Goal: Task Accomplishment & Management: Use online tool/utility

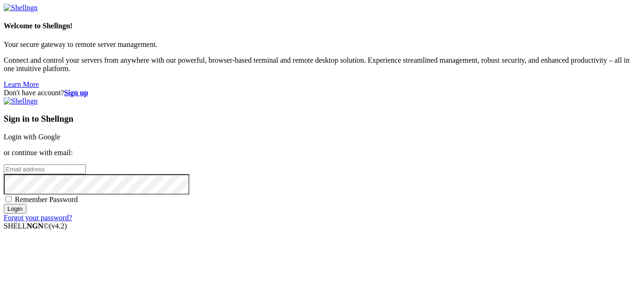
click at [60, 133] on link "Login with Google" at bounding box center [32, 137] width 57 height 8
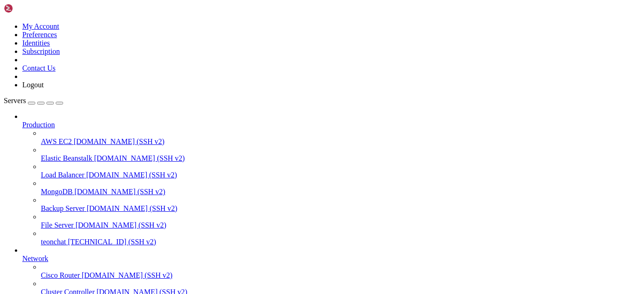
click at [66, 238] on span "teonchat" at bounding box center [53, 242] width 25 height 8
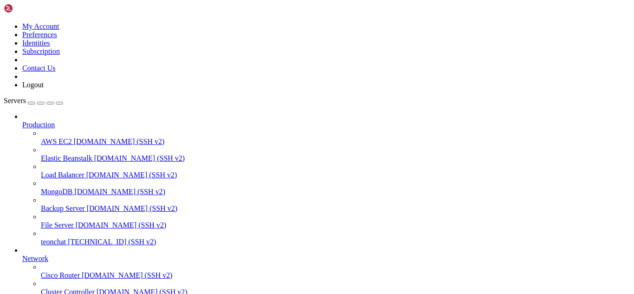
type input "/root/meuapp/flaskmkdir/oficial/app_delivery"
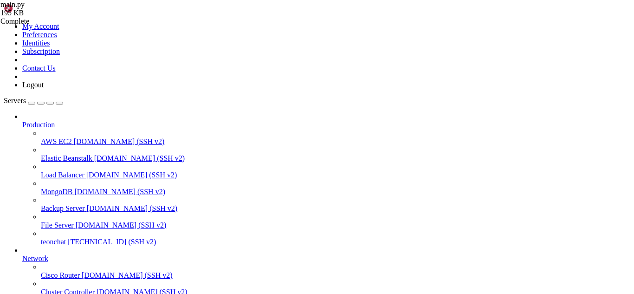
scroll to position [851, 0]
type input "def create_app"
drag, startPoint x: 142, startPoint y: 101, endPoint x: 220, endPoint y: 161, distance: 97.9
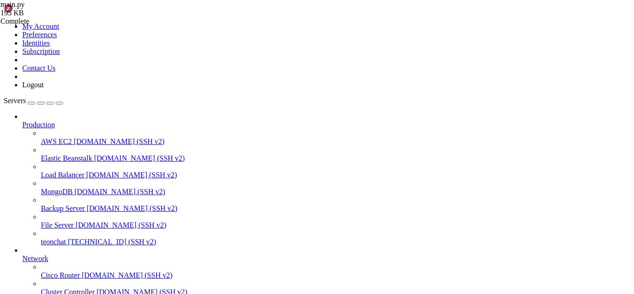
type textarea "TenantMiddleware(app=app, db=db, subdomain_prefix="client") PlanMiddleware(app=…"
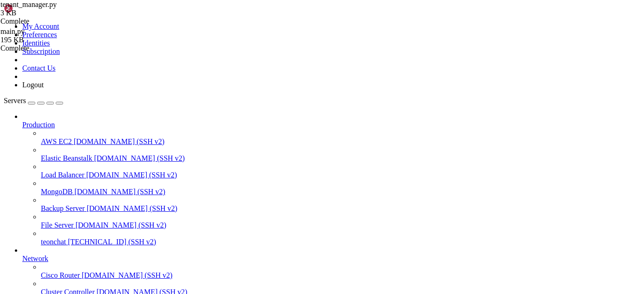
type textarea "class TenantManager:"
type input "engine = create_engine("
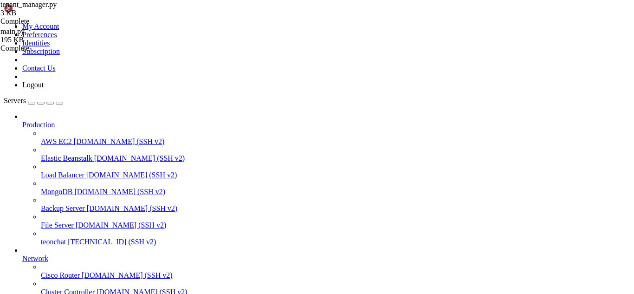
drag, startPoint x: 241, startPoint y: 84, endPoint x: 193, endPoint y: 83, distance: 48.3
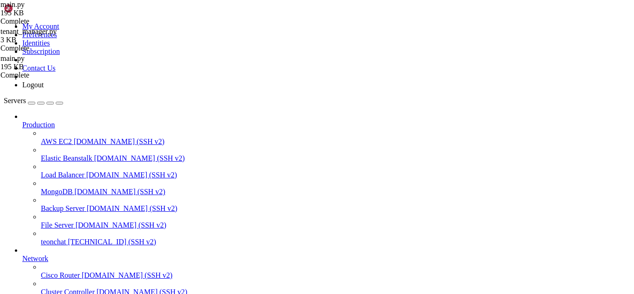
paste textarea "OrderStatusConfig"
drag, startPoint x: 242, startPoint y: 86, endPoint x: 135, endPoint y: 85, distance: 106.7
type textarea "from models import OrderStatusConfig"
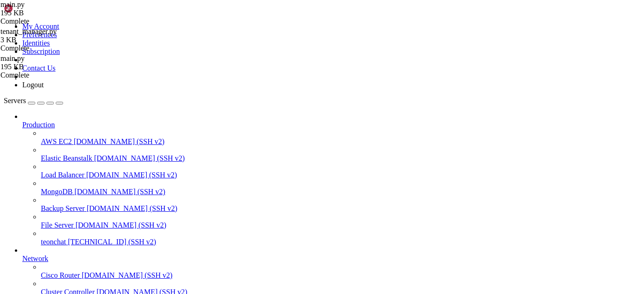
drag, startPoint x: 138, startPoint y: 181, endPoint x: 155, endPoint y: 226, distance: 48.3
type textarea "Subscription, DadosFiscaisCliente, Customer, OrderStatus, OrderStatusConfig )"
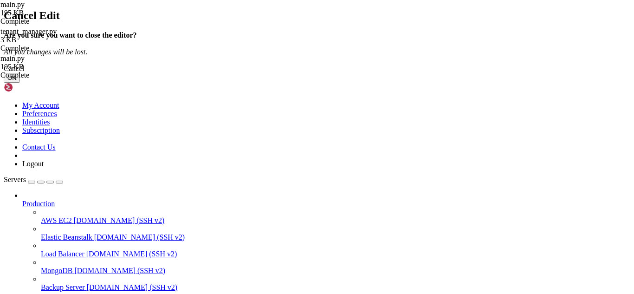
click at [20, 83] on button "OK" at bounding box center [12, 78] width 16 height 10
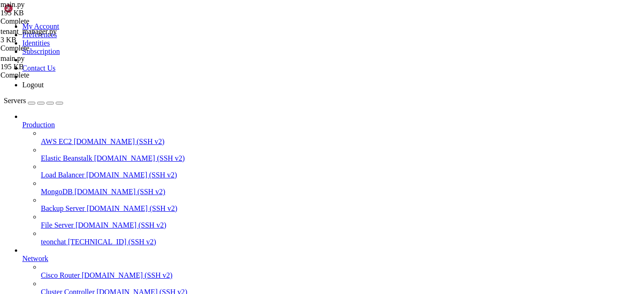
scroll to position [1114, 0]
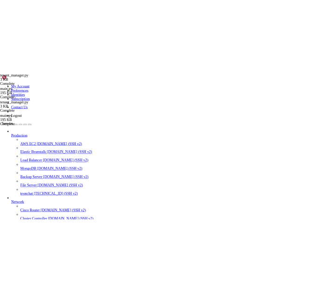
scroll to position [56, 0]
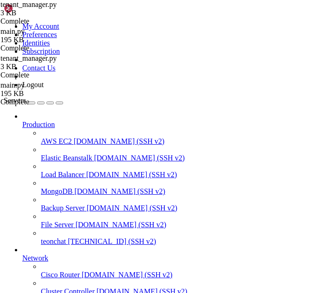
click at [59, 103] on icon "button" at bounding box center [59, 103] width 0 height 0
drag, startPoint x: 68, startPoint y: 170, endPoint x: 30, endPoint y: 73, distance: 104.2
type textarea "def create_or_get_tenant(self, email: str, store_name: str = "Loja") -> Dict: s…"
paste textarea "}"
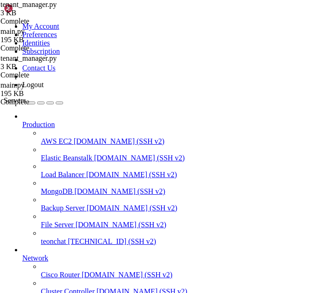
type textarea "}"
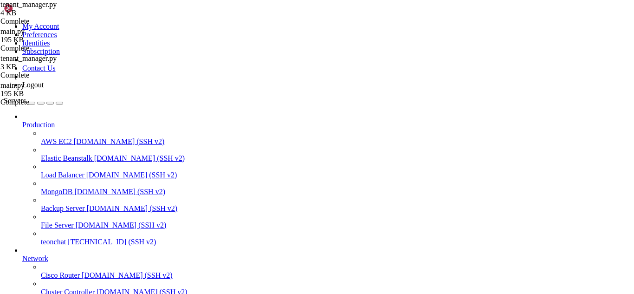
scroll to position [1585, 0]
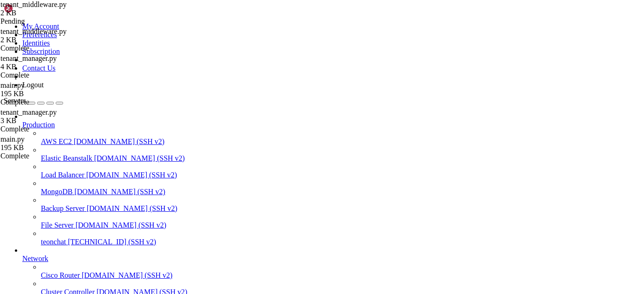
type textarea "self._engines[uri] = eng return eng"
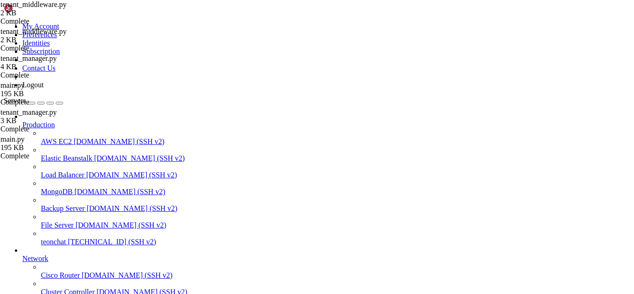
scroll to position [0, 25]
type input "tenant_manager = request.app.tenant_manager"
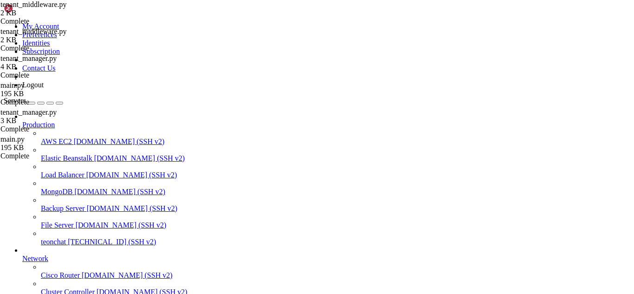
type textarea "tetenant_managernant_manager = request.app."
drag, startPoint x: 59, startPoint y: 224, endPoint x: 179, endPoint y: 224, distance: 120.2
paste textarea "tenant_manager = current_app.tenant_manager"
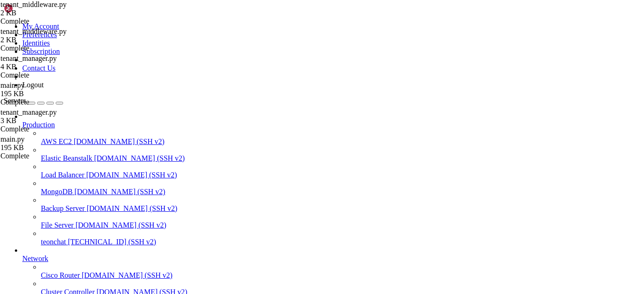
type textarea "tenant_manager = current_app.tenant_manager"
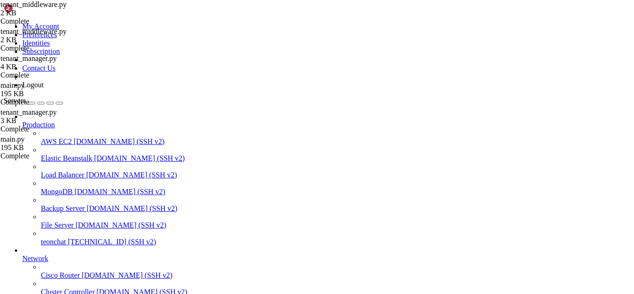
scroll to position [1114, 0]
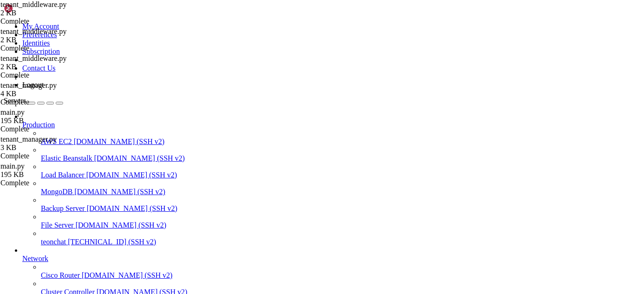
scroll to position [0, 100]
type input "self.db.session = self.db.create_scoped_session(options={"bind": engin"
type textarea "self.db.session = self.db.create_scoped_session(options={"bind": engine})"
drag, startPoint x: 264, startPoint y: 217, endPoint x: 59, endPoint y: 215, distance: 205.1
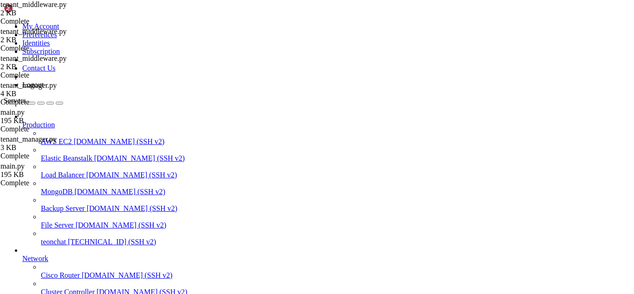
paste textarea "self.db.session.configure(bind=engine)"
type textarea "self.db.session.configure(bind=engine)"
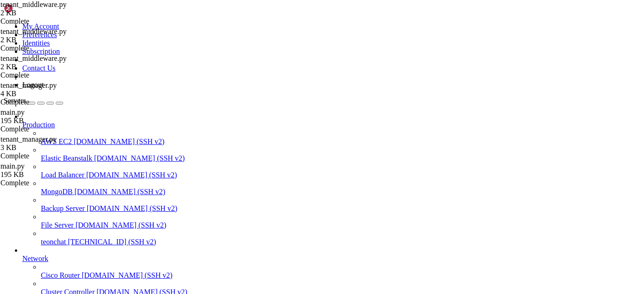
scroll to position [107, 0]
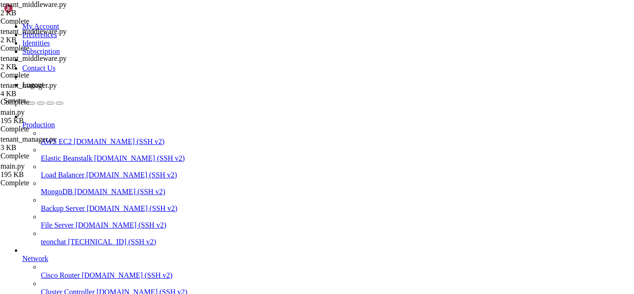
type input "/root/meuapp/flaskmkdir/oficial/app_delivery"
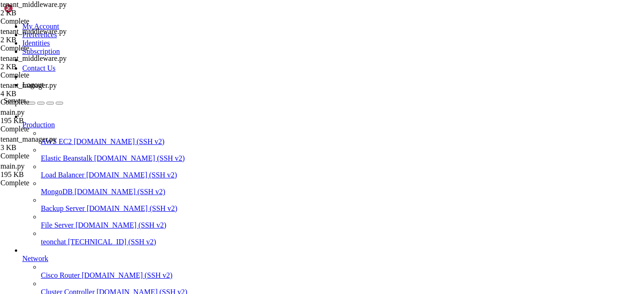
scroll to position [2351, 0]
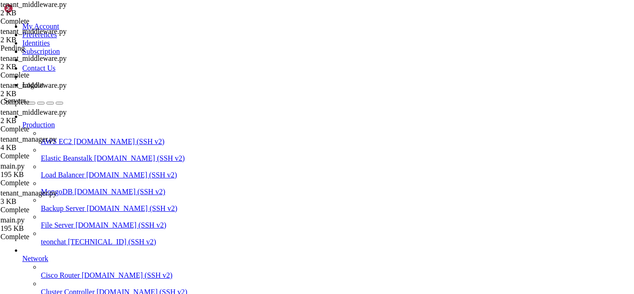
scroll to position [0, 111]
type input "tenant_info = tenant_manager.create_or_get_tenant(email="", store_name="")"
type textarea "tenant_info = tenant_manager.create_or_get_tenant(email="", store_name="")"
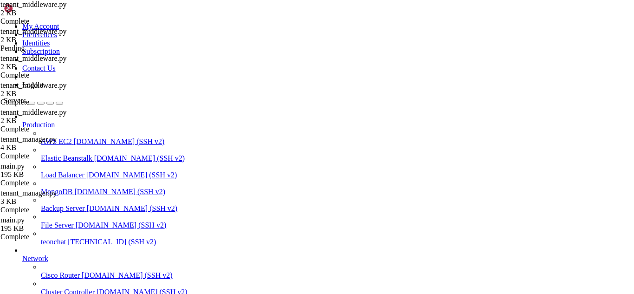
drag, startPoint x: 270, startPoint y: 234, endPoint x: 60, endPoint y: 236, distance: 210.2
paste textarea
type textarea "tenant_info = tenant_manager.get_tenant_by_subdomain(subdomain)"
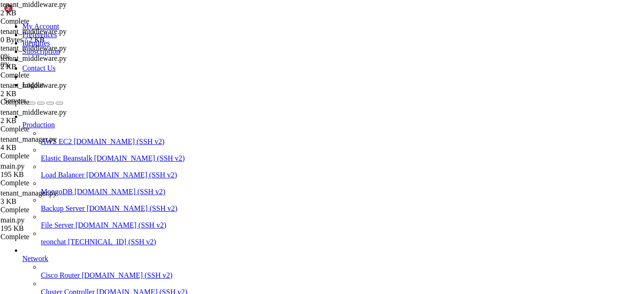
scroll to position [2364, 0]
type textarea "# tenant_middleware.py"
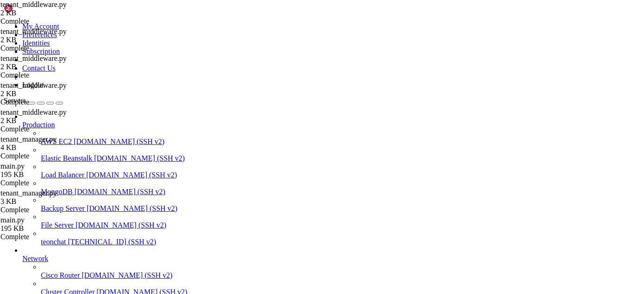
type input "tenant_manager ="
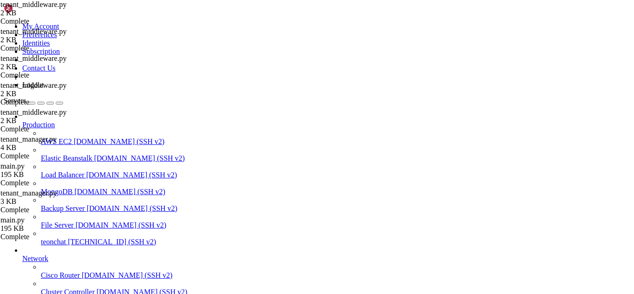
scroll to position [756, 0]
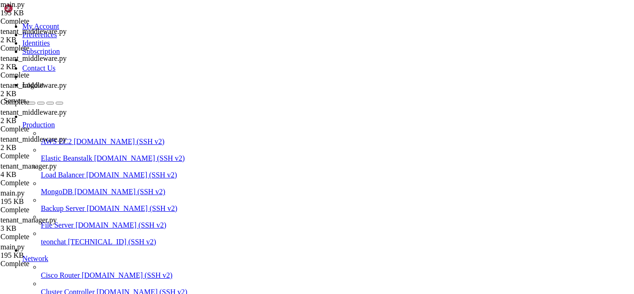
scroll to position [1551, 0]
type input "suas"
type textarea "return redirect(url_for('manage_views'))"
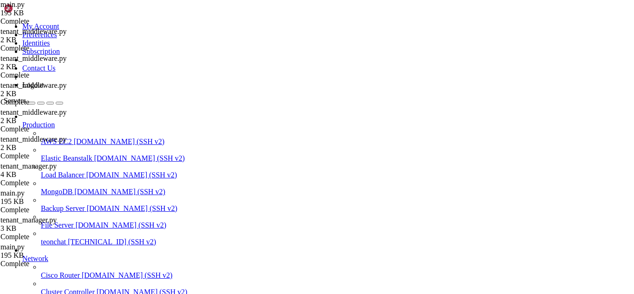
paste textarea "return f"Banco atual: {result}""
type textarea "@app.route("/debug-db")"
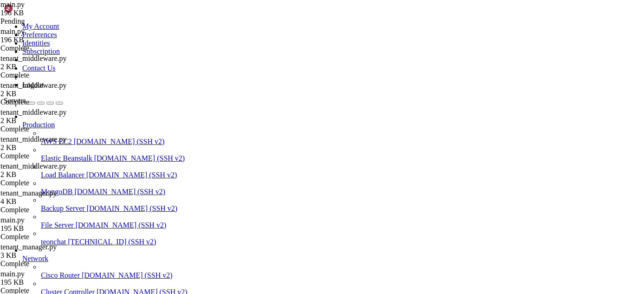
type input "create_app"
drag, startPoint x: 39, startPoint y: 110, endPoint x: 153, endPoint y: 197, distance: 143.6
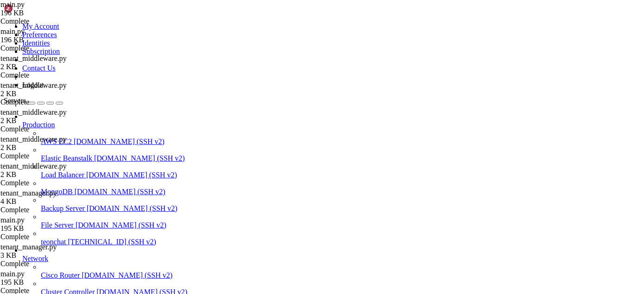
type textarea "app.secret_key = os.getenv("SECRET_KEY", "Amovc*2305")"
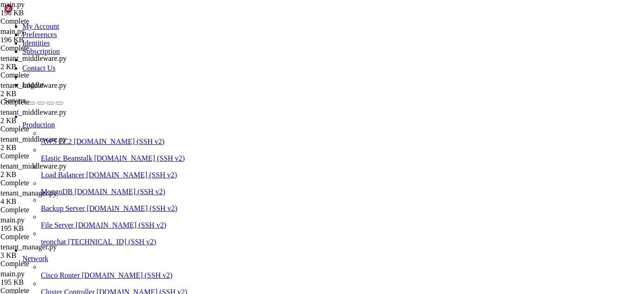
paste textarea "app.config["SERVER_NAME"] = "typechat.online""
type textarea "app.config["SERVER_NAME"] = "typechat.online""
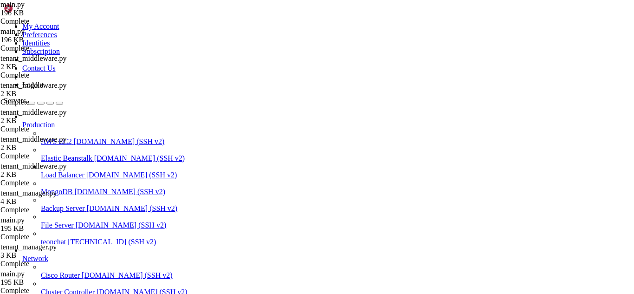
scroll to position [2475, 0]
drag, startPoint x: 252, startPoint y: 760, endPoint x: 235, endPoint y: 755, distance: 17.6
drag, startPoint x: 242, startPoint y: 755, endPoint x: 392, endPoint y: 757, distance: 149.4
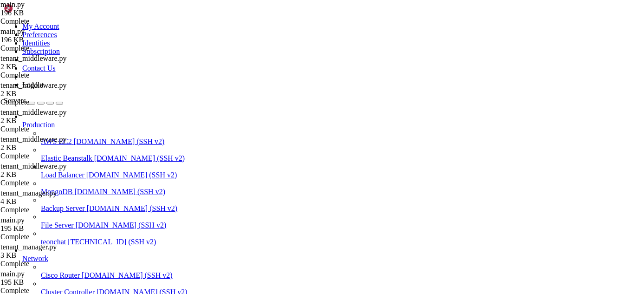
drag, startPoint x: 263, startPoint y: 762, endPoint x: 431, endPoint y: 763, distance: 168.4
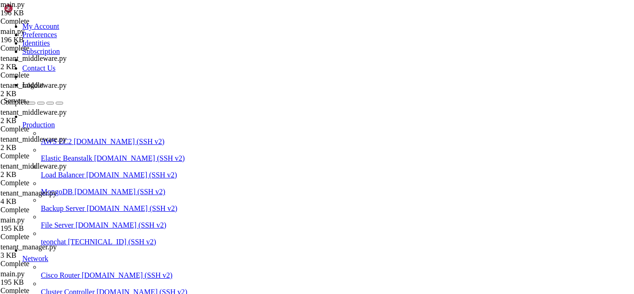
drag, startPoint x: 267, startPoint y: 765, endPoint x: 430, endPoint y: 760, distance: 162.9
drag, startPoint x: 231, startPoint y: 684, endPoint x: 8, endPoint y: 652, distance: 225.0
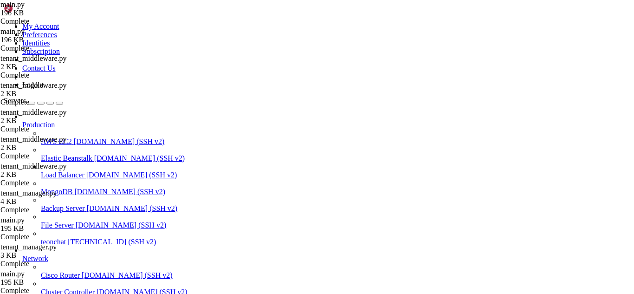
scroll to position [2923, 0]
drag, startPoint x: 260, startPoint y: 760, endPoint x: 231, endPoint y: 752, distance: 30.8
drag, startPoint x: 244, startPoint y: 758, endPoint x: 229, endPoint y: 756, distance: 14.5
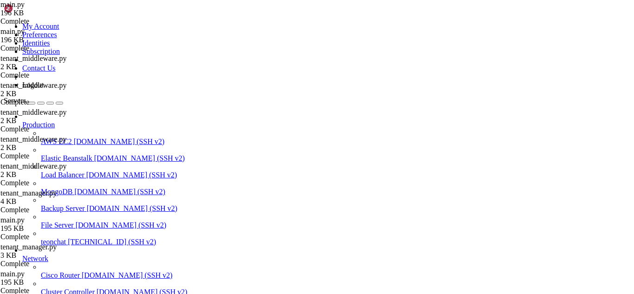
drag, startPoint x: 237, startPoint y: 765, endPoint x: 402, endPoint y: 769, distance: 165.2
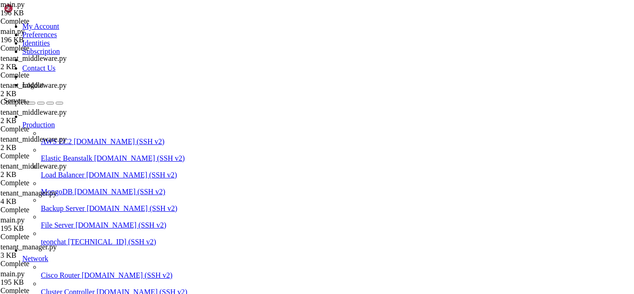
drag, startPoint x: 6, startPoint y: 619, endPoint x: 89, endPoint y: 705, distance: 119.1
drag, startPoint x: 8, startPoint y: 645, endPoint x: 170, endPoint y: 754, distance: 195.8
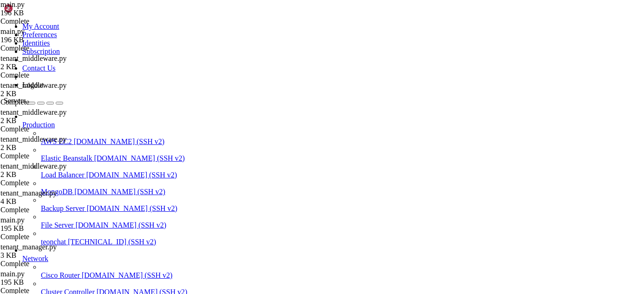
scroll to position [3300, 0]
drag, startPoint x: 244, startPoint y: 759, endPoint x: 203, endPoint y: 765, distance: 40.7
drag, startPoint x: 234, startPoint y: 759, endPoint x: 291, endPoint y: 765, distance: 57.4
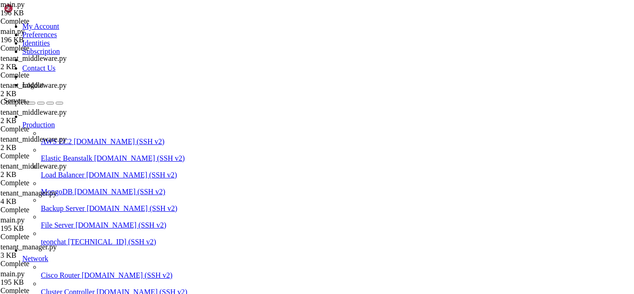
drag, startPoint x: 8, startPoint y: 749, endPoint x: 324, endPoint y: 755, distance: 315.5
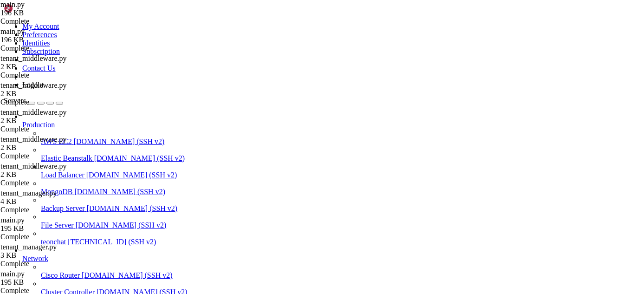
drag, startPoint x: 241, startPoint y: 767, endPoint x: 407, endPoint y: 757, distance: 166.4
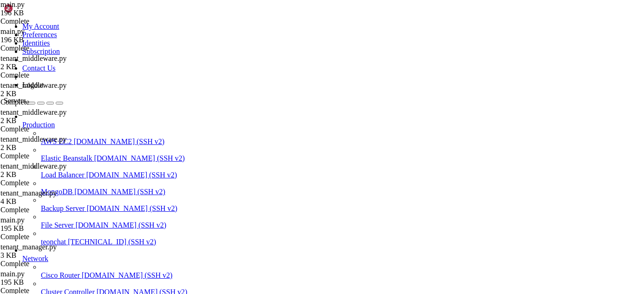
drag, startPoint x: 264, startPoint y: 759, endPoint x: 310, endPoint y: 760, distance: 45.5
drag, startPoint x: 8, startPoint y: 703, endPoint x: 351, endPoint y: 754, distance: 346.6
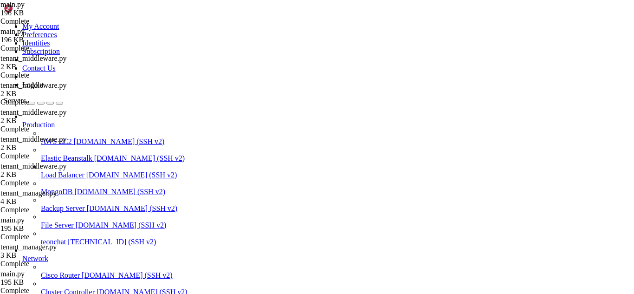
scroll to position [3449, 0]
drag, startPoint x: 240, startPoint y: 757, endPoint x: 405, endPoint y: 762, distance: 165.2
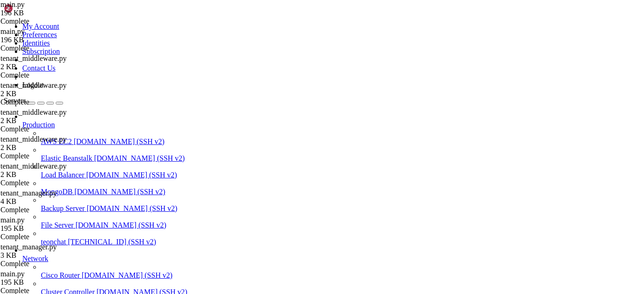
drag, startPoint x: 273, startPoint y: 757, endPoint x: 434, endPoint y: 766, distance: 160.8
drag, startPoint x: 581, startPoint y: 756, endPoint x: 9, endPoint y: 561, distance: 604.3
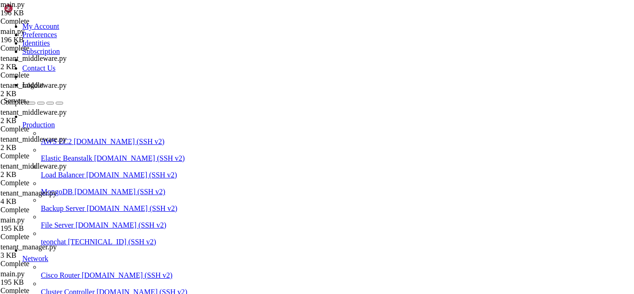
scroll to position [4235, 0]
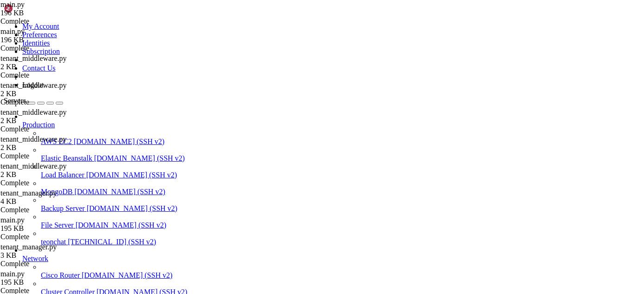
drag, startPoint x: 7, startPoint y: 708, endPoint x: 111, endPoint y: 751, distance: 112.1
drag, startPoint x: 266, startPoint y: 769, endPoint x: 483, endPoint y: 753, distance: 218.1
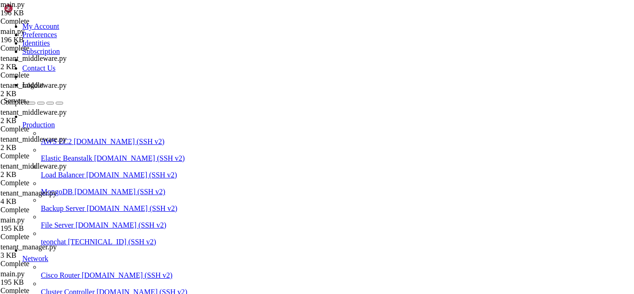
drag, startPoint x: 296, startPoint y: 762, endPoint x: 339, endPoint y: 766, distance: 42.4
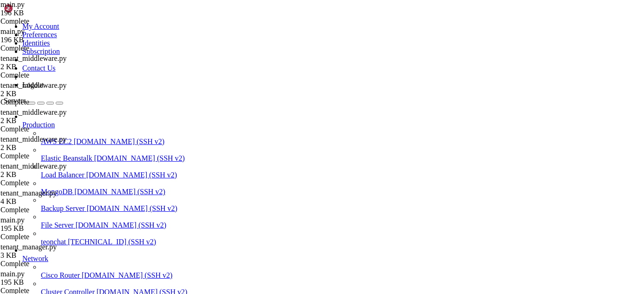
drag, startPoint x: 239, startPoint y: 758, endPoint x: 339, endPoint y: 763, distance: 99.9
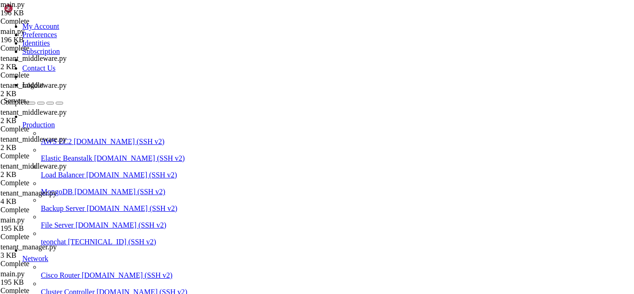
drag, startPoint x: 256, startPoint y: 765, endPoint x: 432, endPoint y: 753, distance: 176.7
drag, startPoint x: 95, startPoint y: 749, endPoint x: 8, endPoint y: 671, distance: 116.7
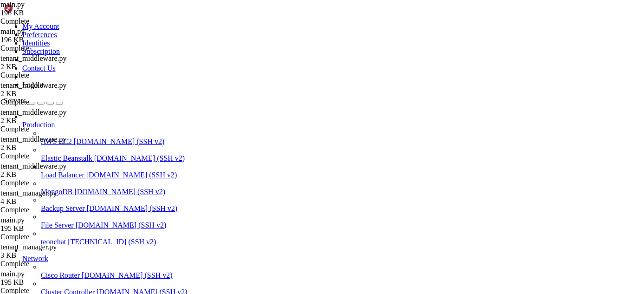
scroll to position [5463, 0]
drag, startPoint x: 238, startPoint y: 762, endPoint x: 420, endPoint y: 758, distance: 182.4
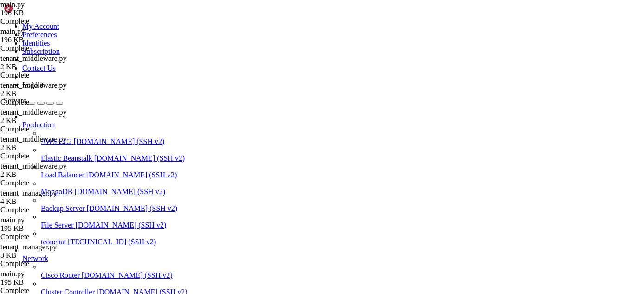
drag, startPoint x: 249, startPoint y: 764, endPoint x: 423, endPoint y: 767, distance: 174.0
drag, startPoint x: 274, startPoint y: 764, endPoint x: 458, endPoint y: 744, distance: 185.7
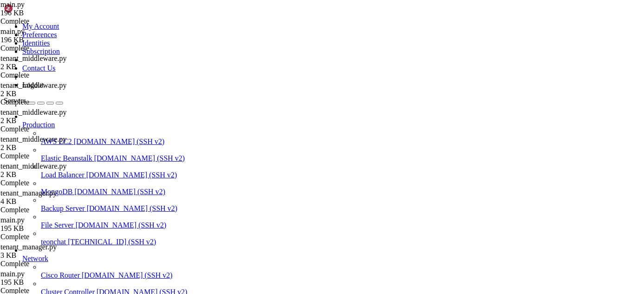
scroll to position [5976, 0]
drag, startPoint x: 230, startPoint y: 228, endPoint x: 285, endPoint y: 273, distance: 70.9
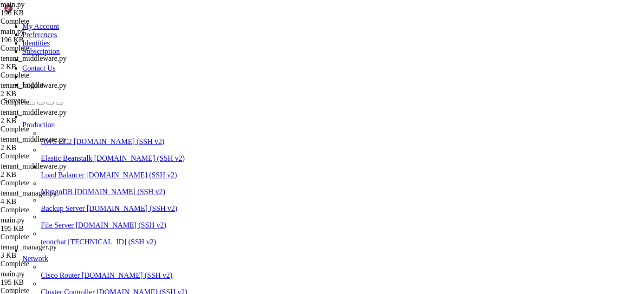
drag, startPoint x: 267, startPoint y: 760, endPoint x: 237, endPoint y: 759, distance: 30.2
drag, startPoint x: 6, startPoint y: 671, endPoint x: 134, endPoint y: 727, distance: 139.9
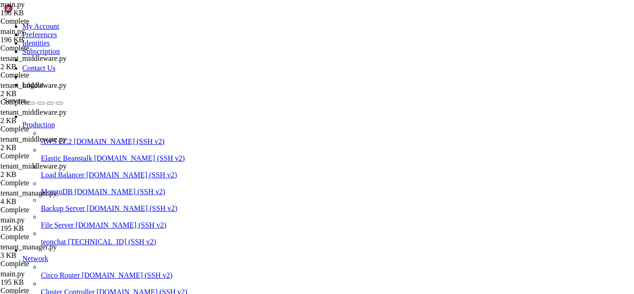
drag, startPoint x: 247, startPoint y: 763, endPoint x: 41, endPoint y: 701, distance: 214.6
drag, startPoint x: 9, startPoint y: 672, endPoint x: 19, endPoint y: 675, distance: 10.3
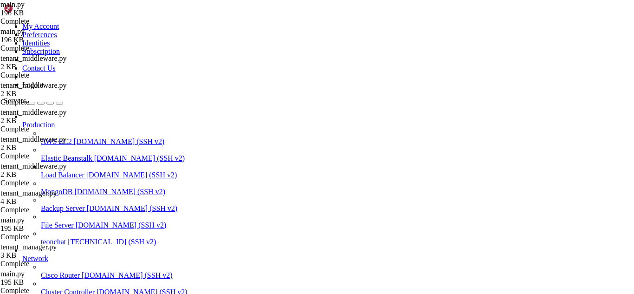
drag, startPoint x: 7, startPoint y: 671, endPoint x: 245, endPoint y: 761, distance: 254.0
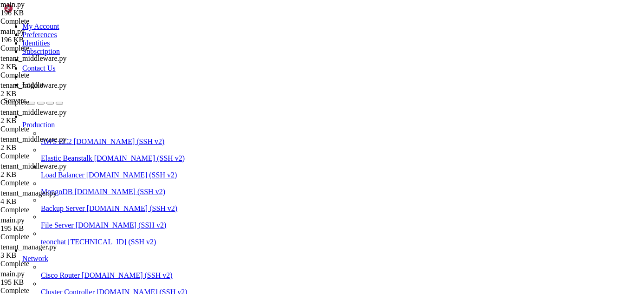
scroll to position [6404, 0]
drag, startPoint x: 263, startPoint y: 752, endPoint x: 277, endPoint y: 759, distance: 15.4
drag, startPoint x: 248, startPoint y: 763, endPoint x: 8, endPoint y: 574, distance: 304.9
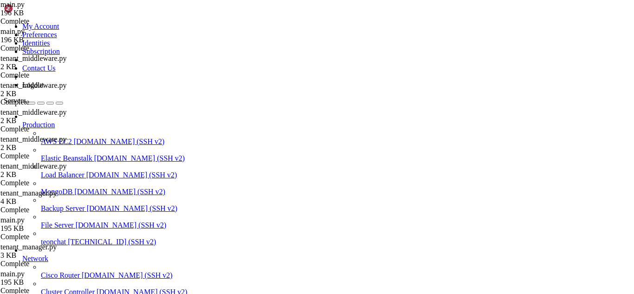
copy div "1: Nginx Web Server plugin (nginx) 2: Runs an HTTP server locally which serves …"
drag, startPoint x: 246, startPoint y: 756, endPoint x: 286, endPoint y: 766, distance: 41.2
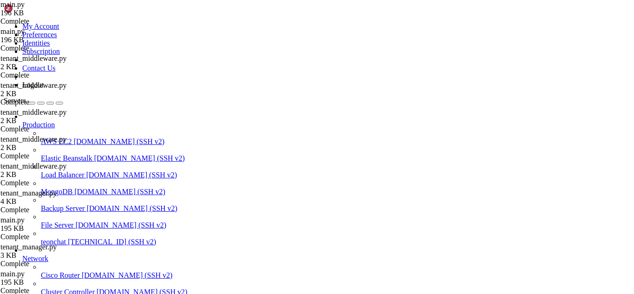
drag, startPoint x: 263, startPoint y: 759, endPoint x: 286, endPoint y: 766, distance: 23.8
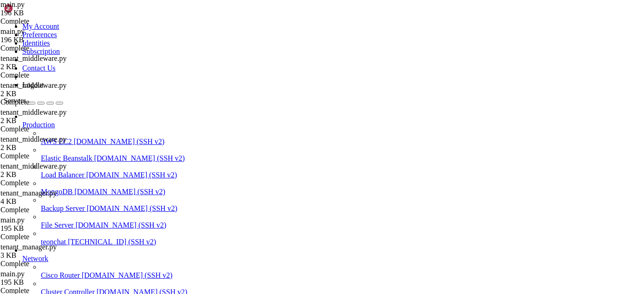
scroll to position [7957, 0]
drag, startPoint x: 270, startPoint y: 759, endPoint x: 376, endPoint y: 766, distance: 105.5
drag, startPoint x: 296, startPoint y: 761, endPoint x: 263, endPoint y: 766, distance: 33.9
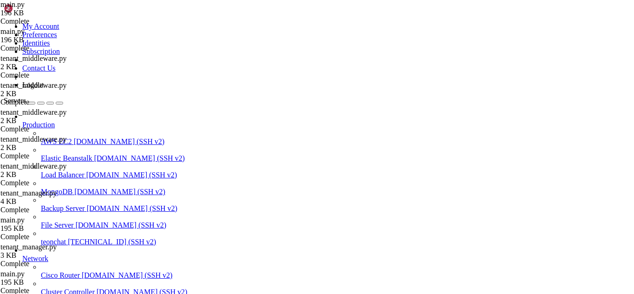
drag, startPoint x: 262, startPoint y: 766, endPoint x: 425, endPoint y: 740, distance: 164.4
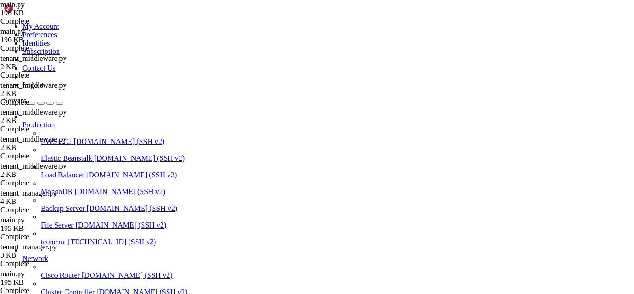
drag, startPoint x: 306, startPoint y: 766, endPoint x: 482, endPoint y: 732, distance: 178.5
drag, startPoint x: 291, startPoint y: 766, endPoint x: 508, endPoint y: 756, distance: 216.9
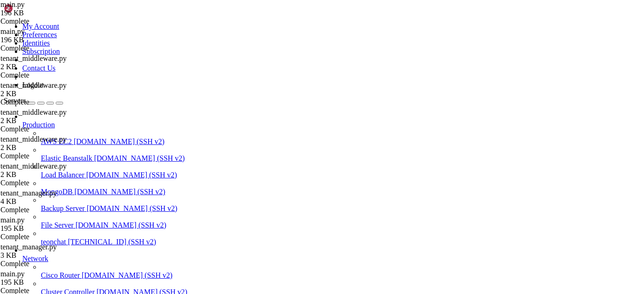
scroll to position [8249, 0]
drag, startPoint x: 6, startPoint y: 607, endPoint x: 151, endPoint y: 656, distance: 152.9
drag, startPoint x: 7, startPoint y: 607, endPoint x: 418, endPoint y: 758, distance: 437.4
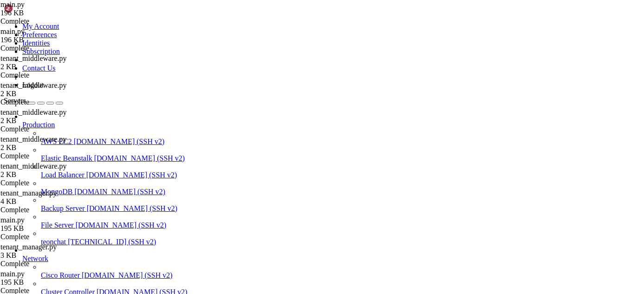
drag, startPoint x: 420, startPoint y: 753, endPoint x: 7, endPoint y: 602, distance: 439.1
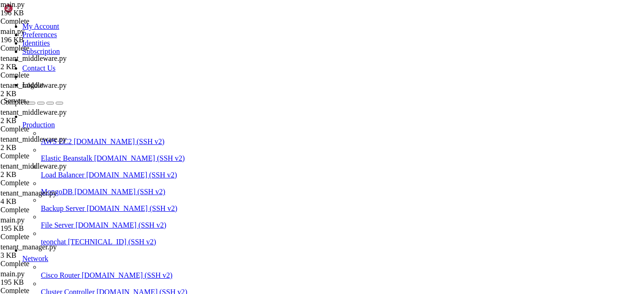
scroll to position [8262, 0]
drag, startPoint x: 219, startPoint y: 221, endPoint x: 349, endPoint y: 282, distance: 143.2
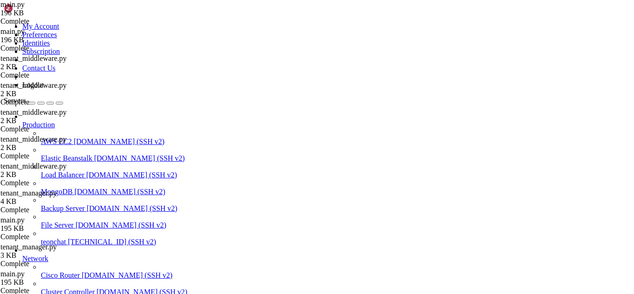
drag, startPoint x: 393, startPoint y: 756, endPoint x: 241, endPoint y: 708, distance: 158.9
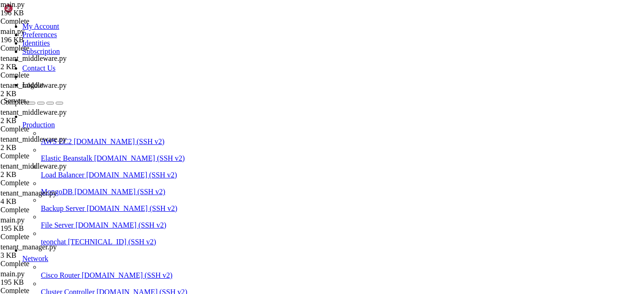
scroll to position [8346, 0]
drag, startPoint x: 321, startPoint y: 679, endPoint x: 218, endPoint y: 676, distance: 102.6
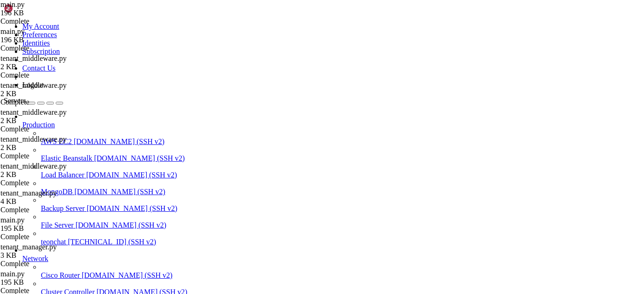
drag, startPoint x: 251, startPoint y: 736, endPoint x: 8, endPoint y: 692, distance: 247.2
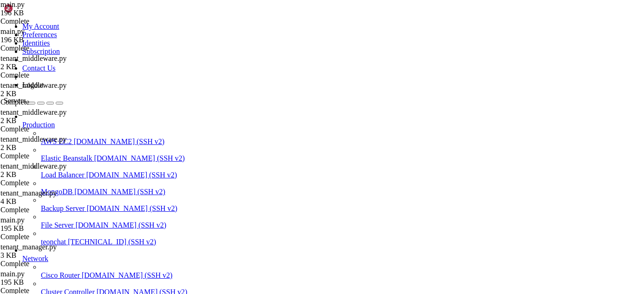
drag, startPoint x: 6, startPoint y: 689, endPoint x: 186, endPoint y: 739, distance: 187.1
drag, startPoint x: 405, startPoint y: 747, endPoint x: 7, endPoint y: 692, distance: 401.8
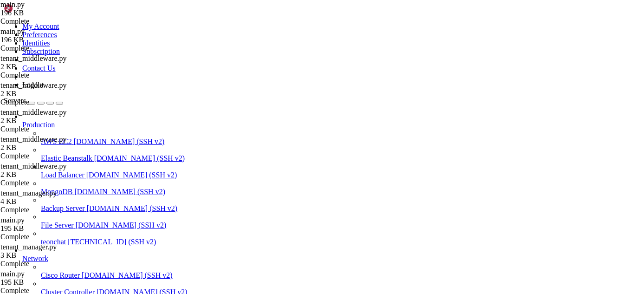
scroll to position [8437, 0]
drag, startPoint x: 243, startPoint y: 765, endPoint x: 412, endPoint y: 760, distance: 169.9
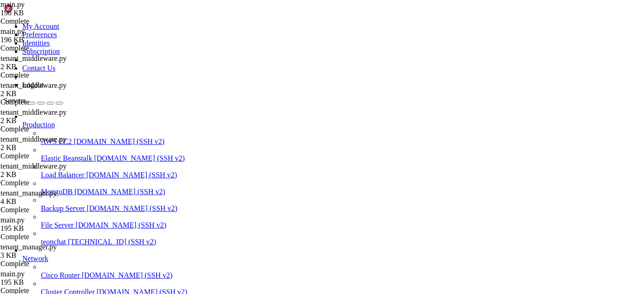
drag, startPoint x: 317, startPoint y: 578, endPoint x: 219, endPoint y: 580, distance: 98.4
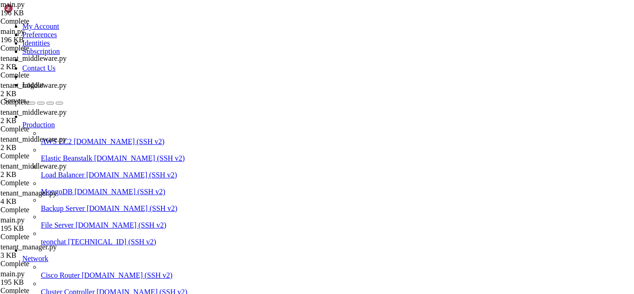
drag, startPoint x: 318, startPoint y: 598, endPoint x: 219, endPoint y: 599, distance: 98.8
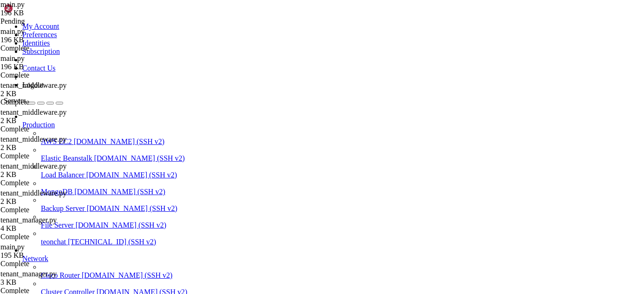
type input "create-subscription"
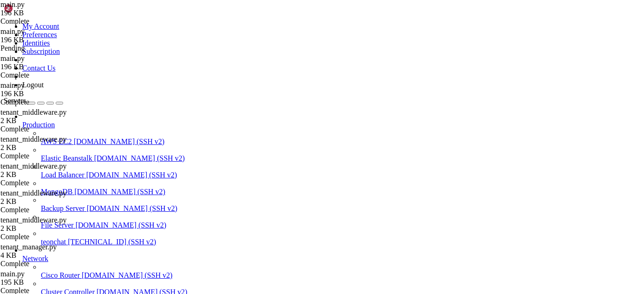
scroll to position [8619, 0]
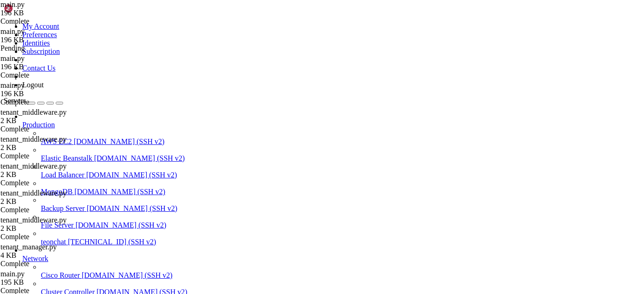
drag, startPoint x: 236, startPoint y: 762, endPoint x: 402, endPoint y: 766, distance: 166.1
drag, startPoint x: 321, startPoint y: 610, endPoint x: 218, endPoint y: 611, distance: 102.5
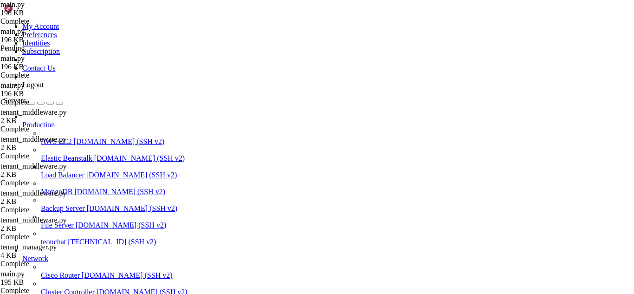
scroll to position [8678, 0]
drag, startPoint x: 230, startPoint y: 758, endPoint x: 332, endPoint y: 765, distance: 102.3
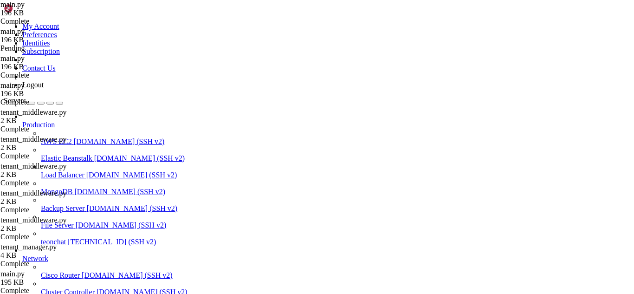
drag, startPoint x: 43, startPoint y: 103, endPoint x: 187, endPoint y: 250, distance: 206.0
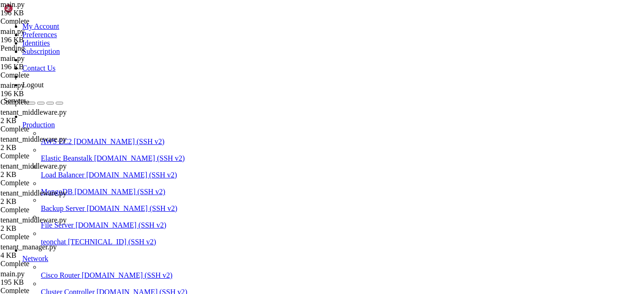
type textarea "return redirect(url_for('admin_landing_plans'))"
drag, startPoint x: 245, startPoint y: 760, endPoint x: 348, endPoint y: 764, distance: 103.5
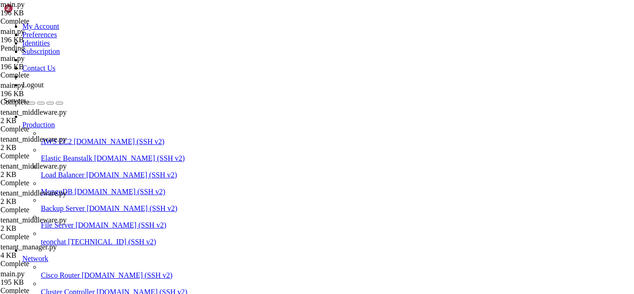
drag, startPoint x: 277, startPoint y: 677, endPoint x: 405, endPoint y: 748, distance: 145.8
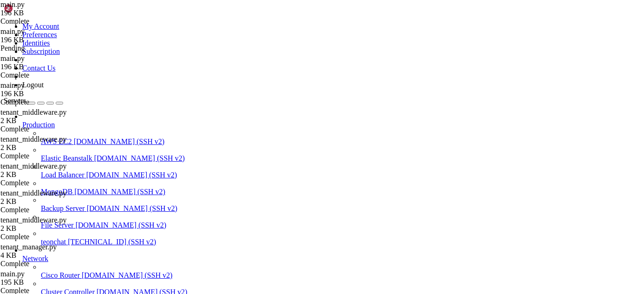
scroll to position [8873, 0]
drag, startPoint x: 250, startPoint y: 764, endPoint x: 413, endPoint y: 761, distance: 163.8
drag, startPoint x: 247, startPoint y: 760, endPoint x: 410, endPoint y: 741, distance: 164.0
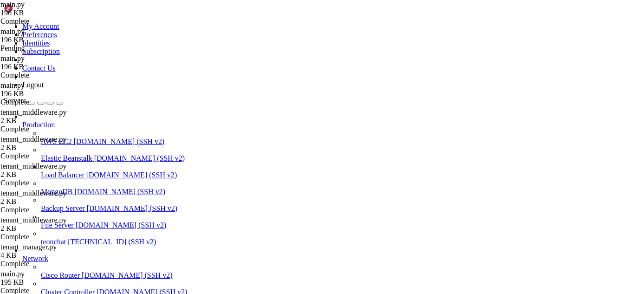
drag, startPoint x: 7, startPoint y: 579, endPoint x: 384, endPoint y: 761, distance: 417.9
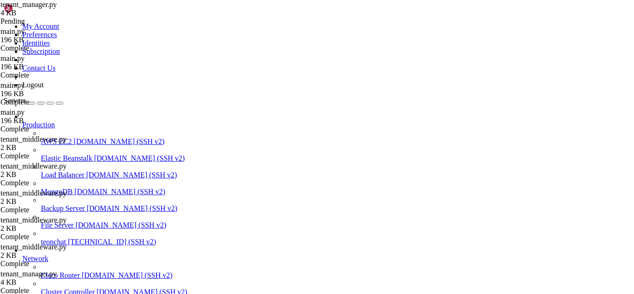
scroll to position [14198, 0]
type input "g"
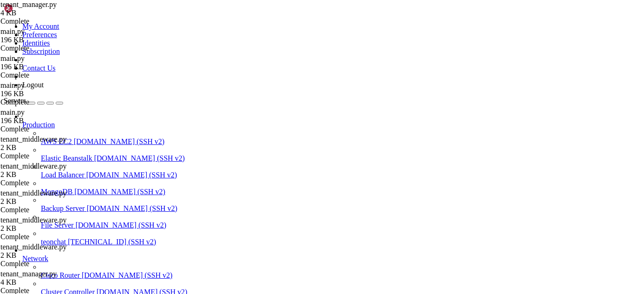
type input "get_tenant_by"
type textarea "session.add(admin) session.commit()"
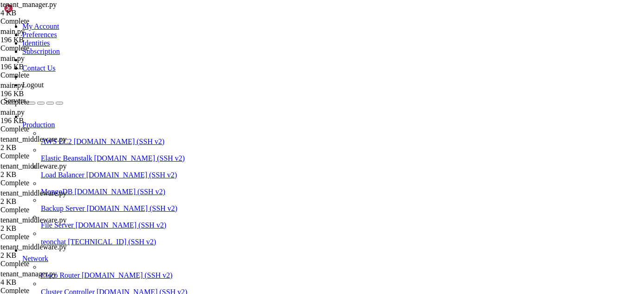
drag, startPoint x: 256, startPoint y: 762, endPoint x: 401, endPoint y: 763, distance: 145.2
drag, startPoint x: 380, startPoint y: 755, endPoint x: 6, endPoint y: 687, distance: 380.0
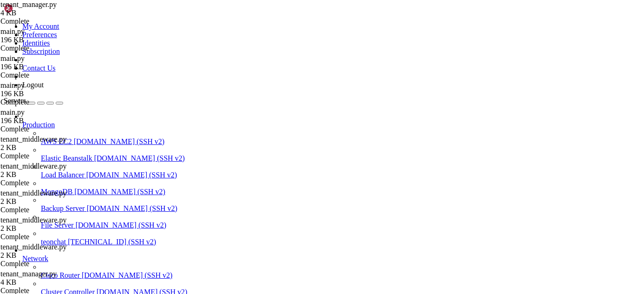
drag, startPoint x: 7, startPoint y: 689, endPoint x: 406, endPoint y: 755, distance: 404.4
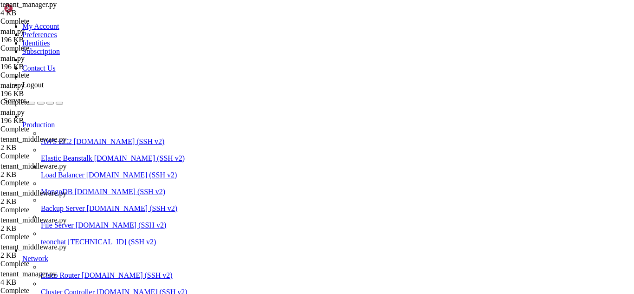
type textarea "self._engines[uri] = eng return eng"
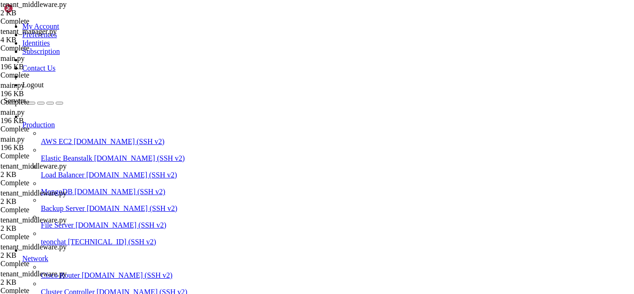
scroll to position [830, 0]
drag, startPoint x: 36, startPoint y: 47, endPoint x: 114, endPoint y: 209, distance: 179.7
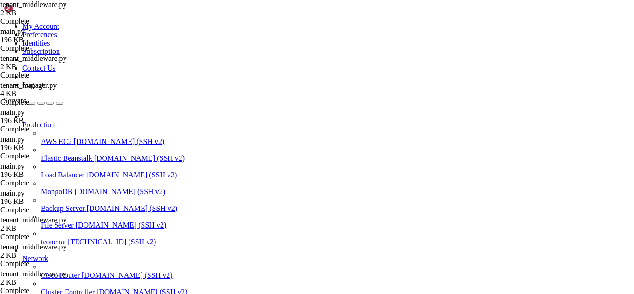
type input "tenant_info = tenant_manager."
type textarea "tenant_info = tenant_manager.get_tenant_by_subdomain(subdomain)"
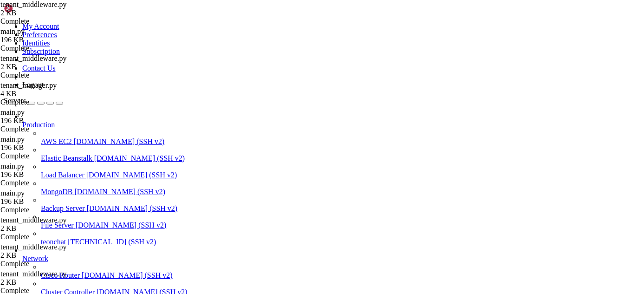
scroll to position [0, 1]
paste textarea "tenant_info = tenant_manager.create_or_get_tenant(email="", store_name="")"
drag, startPoint x: 236, startPoint y: 215, endPoint x: 58, endPoint y: 216, distance: 177.7
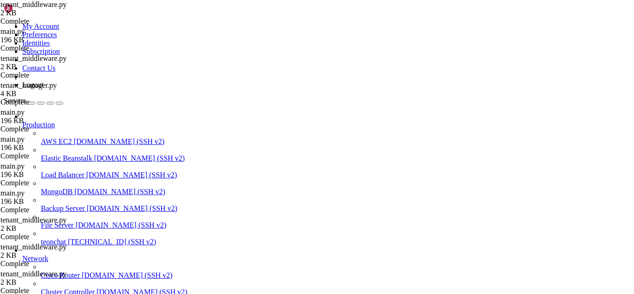
drag, startPoint x: 273, startPoint y: 221, endPoint x: 58, endPoint y: 221, distance: 215.7
type textarea "tenant_info = tenant_manager.get_tenant_by_subdomain(subdomain)"
drag, startPoint x: 241, startPoint y: 216, endPoint x: 25, endPoint y: 215, distance: 216.2
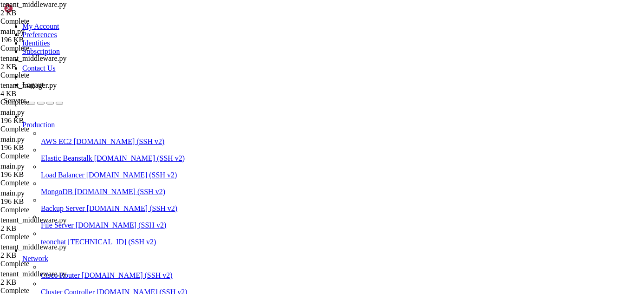
type textarea "tenant_manager = current_app.tenant_manager"
drag, startPoint x: 606, startPoint y: 28, endPoint x: 611, endPoint y: 33, distance: 7.2
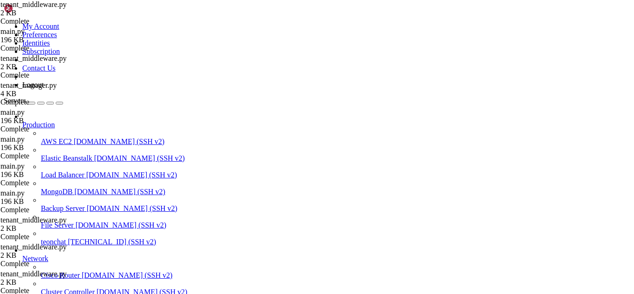
drag, startPoint x: 254, startPoint y: 758, endPoint x: 411, endPoint y: 761, distance: 156.8
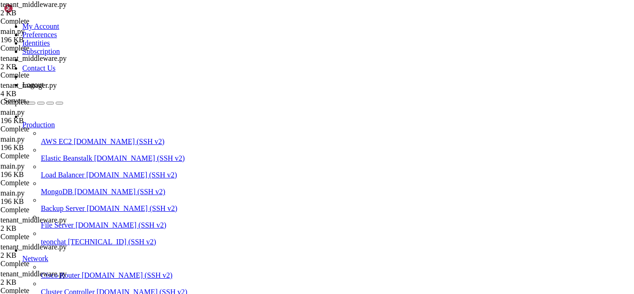
drag, startPoint x: 315, startPoint y: 676, endPoint x: 219, endPoint y: 676, distance: 95.6
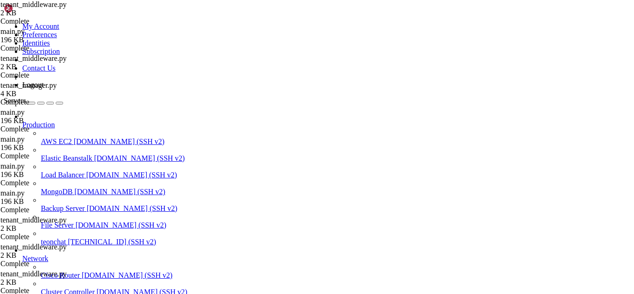
drag, startPoint x: 6, startPoint y: 622, endPoint x: 350, endPoint y: 756, distance: 368.8
copy div "[DATE] 18:46:59 teonchat gunicorn[1301087]: rv = self.ensure_sync(before_func)(…"
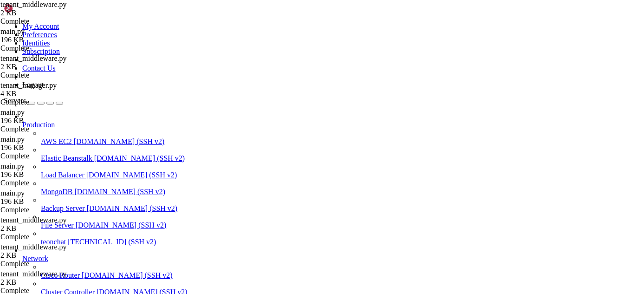
scroll to position [10126, 0]
drag, startPoint x: 521, startPoint y: 735, endPoint x: 7, endPoint y: 586, distance: 534.9
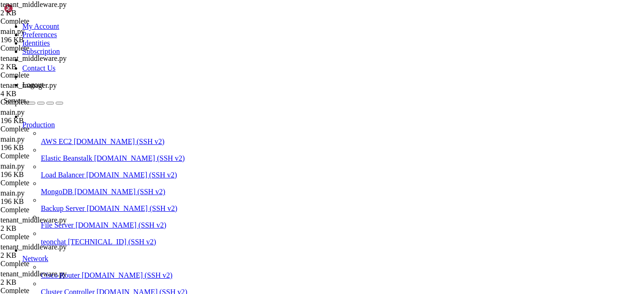
scroll to position [10074, 0]
drag, startPoint x: 339, startPoint y: 739, endPoint x: 9, endPoint y: 589, distance: 362.3
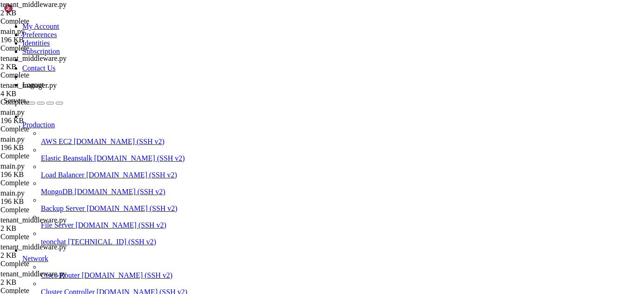
scroll to position [1114, 0]
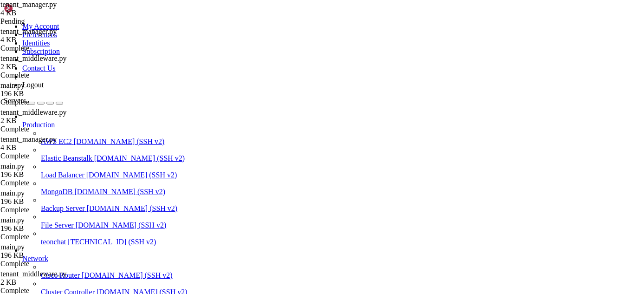
type textarea "session.commit()"
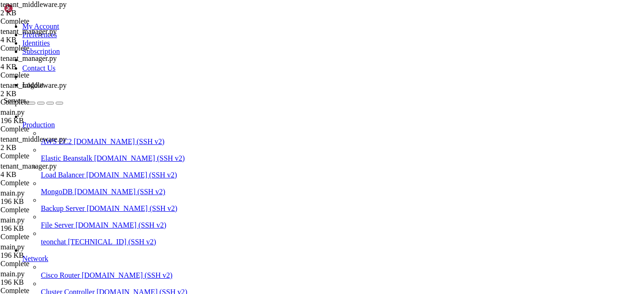
type textarea "self._engines[uri] = eng return eng"
paste textarea "return parts[0]"
type textarea "return parts[0]"
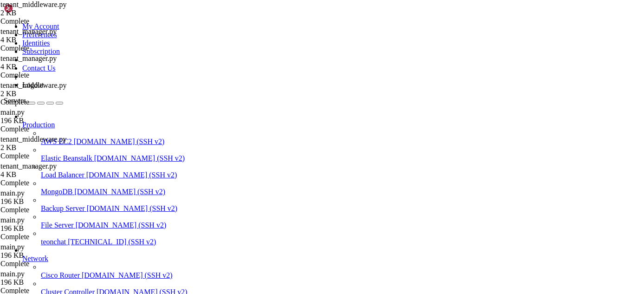
scroll to position [296, 0]
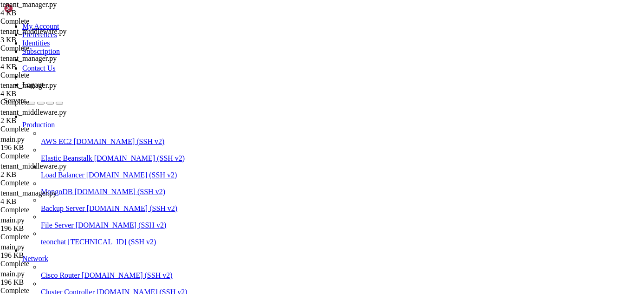
type textarea "session.commit()"
type textarea "return parts[0]"
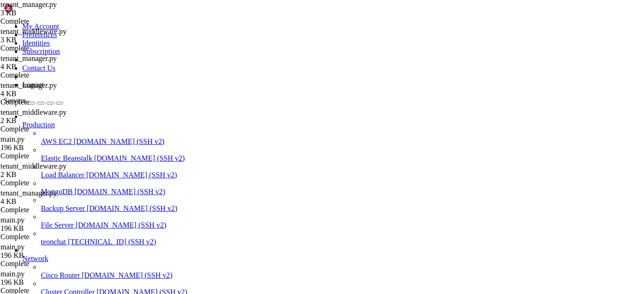
drag, startPoint x: 205, startPoint y: 758, endPoint x: 9, endPoint y: 688, distance: 207.6
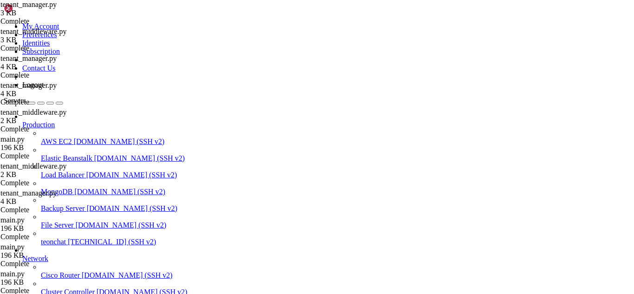
drag, startPoint x: 7, startPoint y: 685, endPoint x: 201, endPoint y: 757, distance: 206.6
